Goal: Task Accomplishment & Management: Use online tool/utility

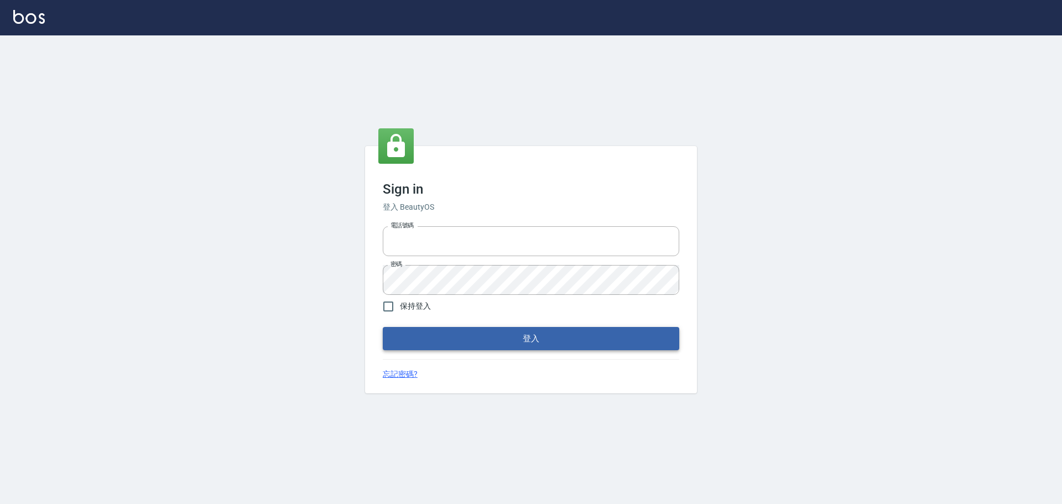
type input "0975350191"
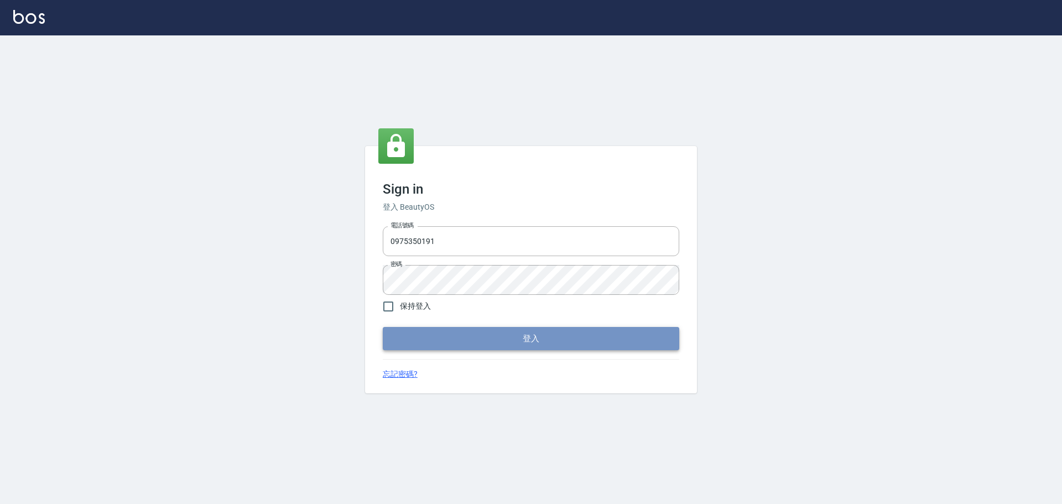
click at [573, 335] on button "登入" at bounding box center [531, 338] width 296 height 23
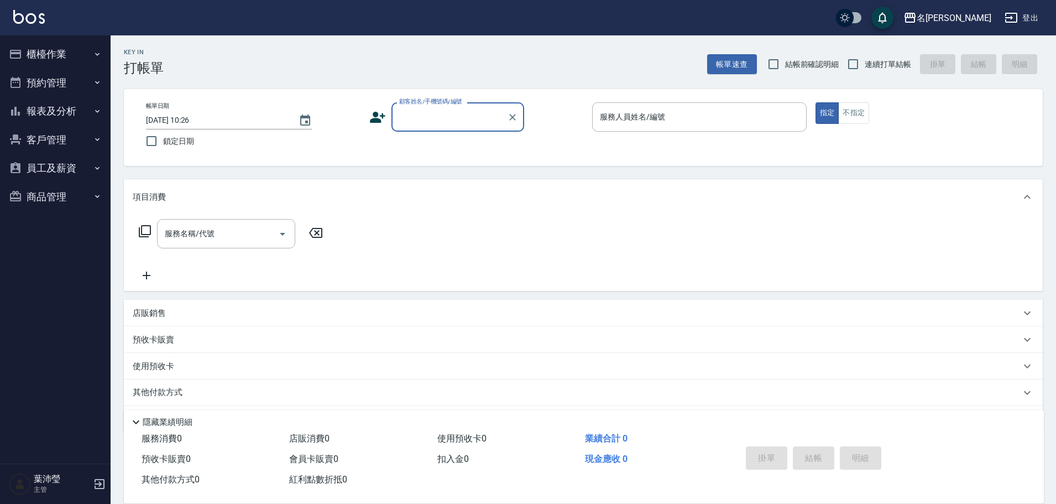
click at [79, 93] on button "預約管理" at bounding box center [55, 83] width 102 height 29
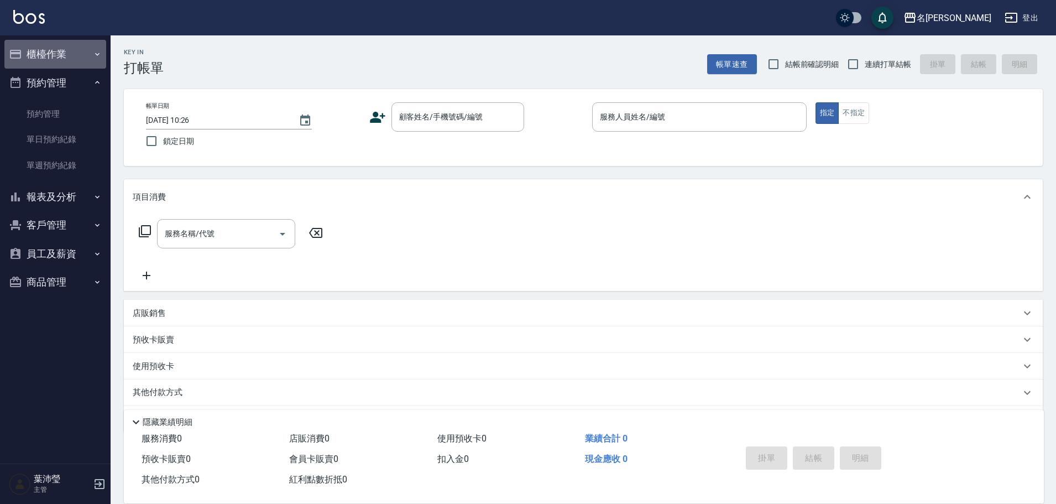
click at [80, 46] on button "櫃檯作業" at bounding box center [55, 54] width 102 height 29
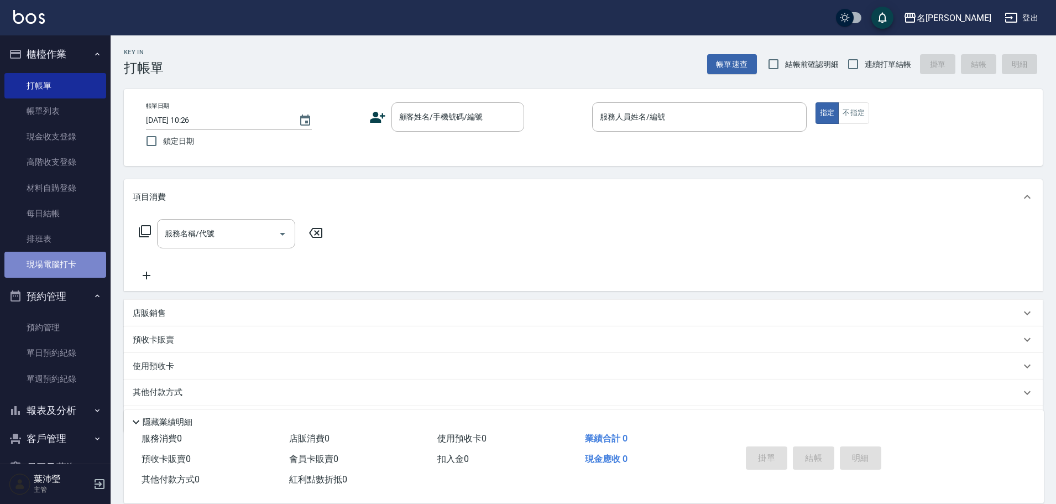
click at [67, 268] on link "現場電腦打卡" at bounding box center [55, 264] width 102 height 25
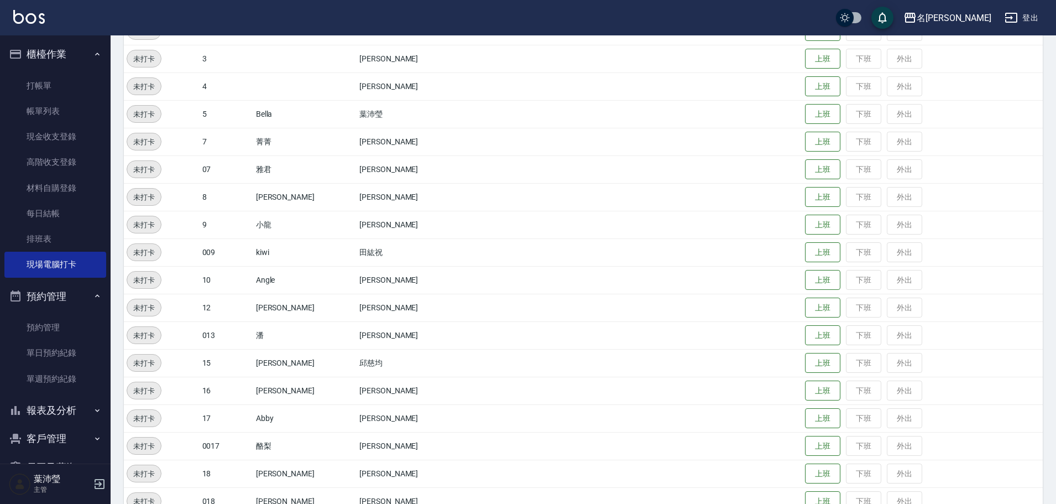
scroll to position [166, 0]
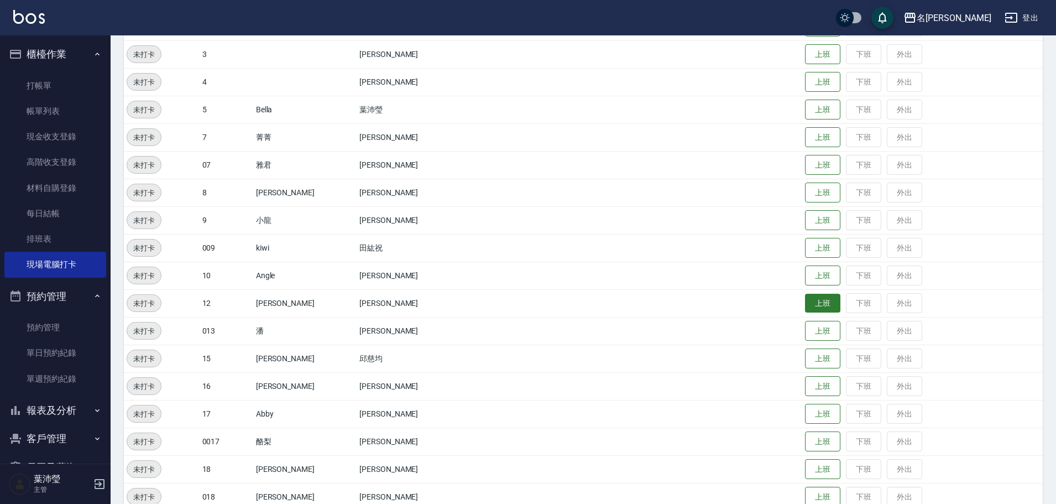
click at [805, 300] on button "上班" at bounding box center [822, 303] width 35 height 19
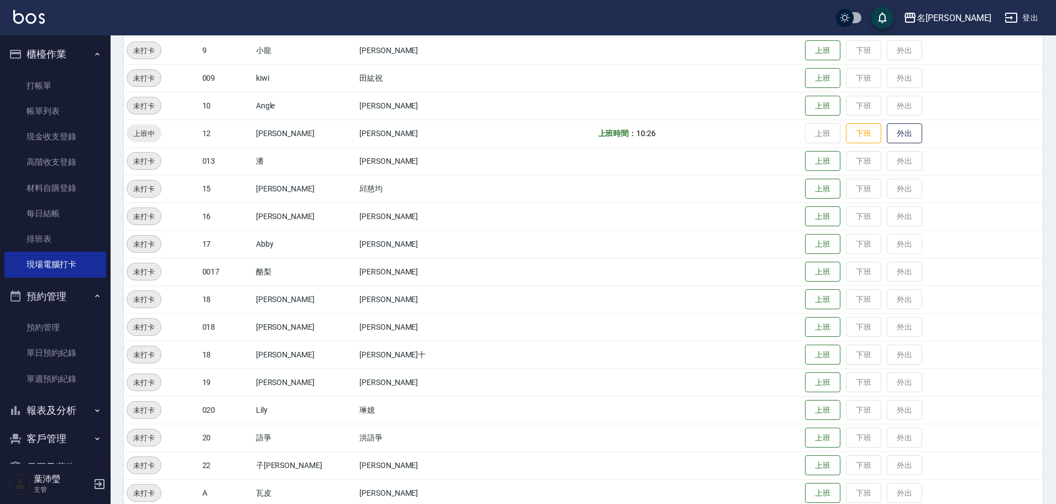
scroll to position [345, 0]
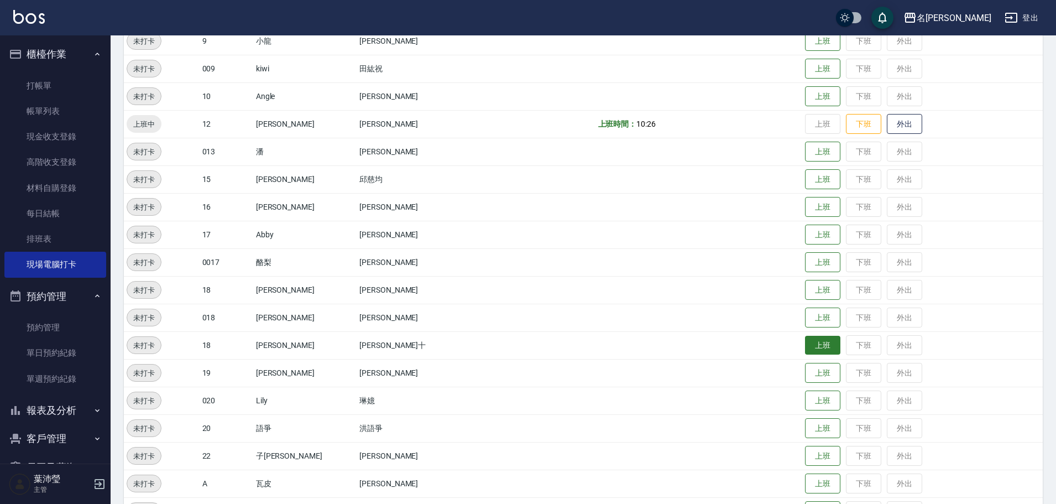
click at [805, 343] on button "上班" at bounding box center [822, 345] width 35 height 19
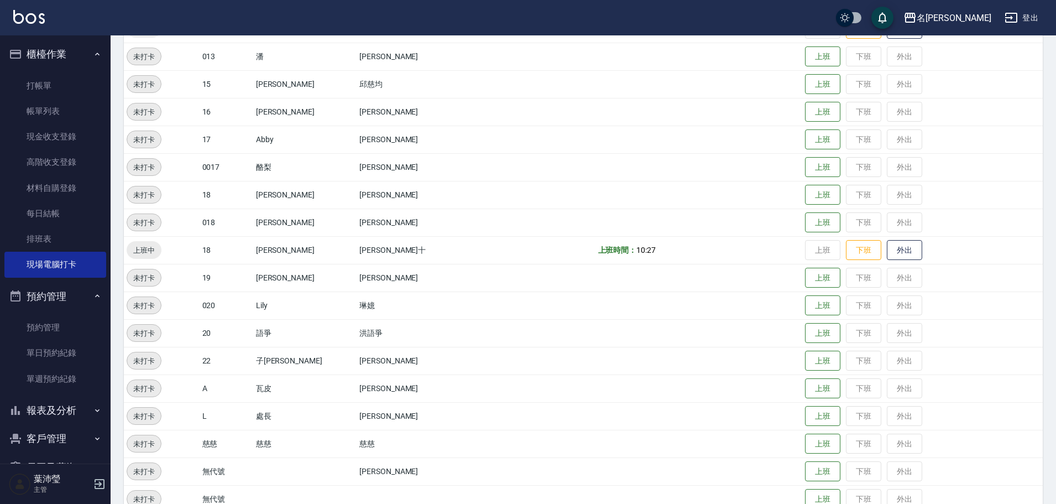
scroll to position [463, 0]
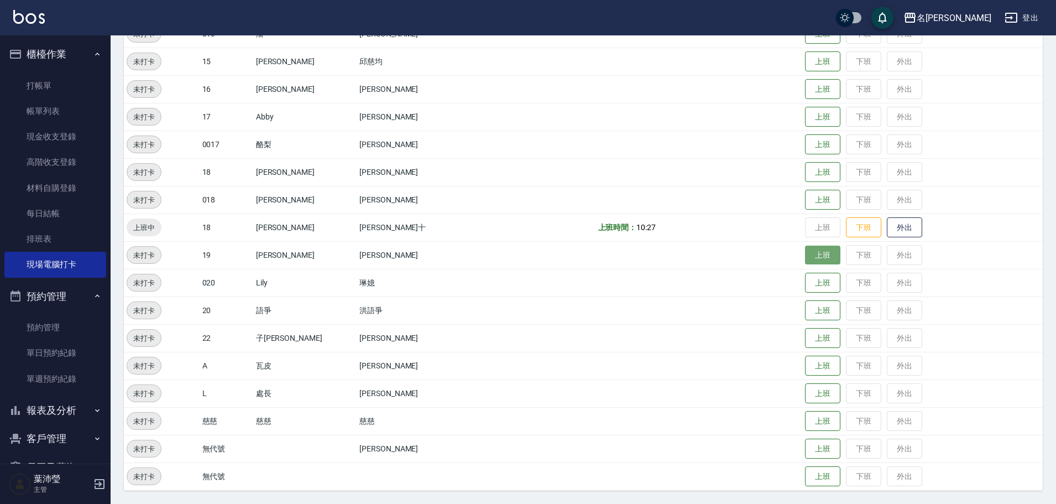
click at [805, 257] on button "上班" at bounding box center [822, 255] width 35 height 19
click at [687, 279] on td at bounding box center [699, 283] width 207 height 28
